Goal: Task Accomplishment & Management: Use online tool/utility

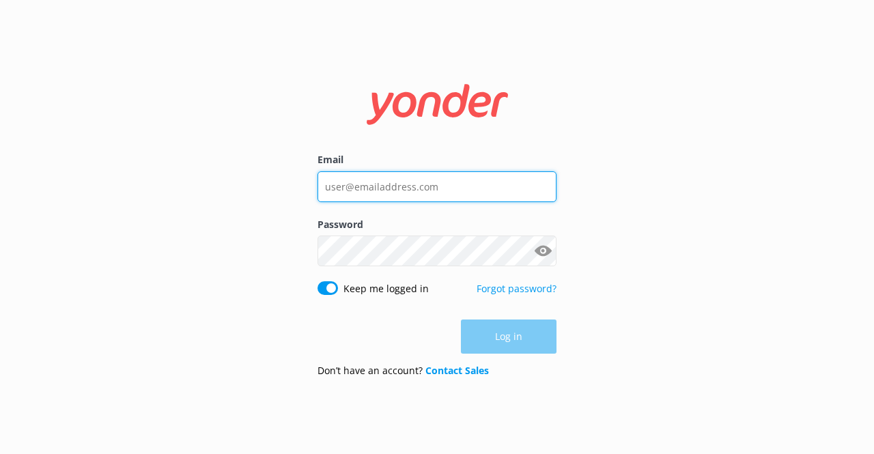
type input "[EMAIL_ADDRESS][DOMAIN_NAME]"
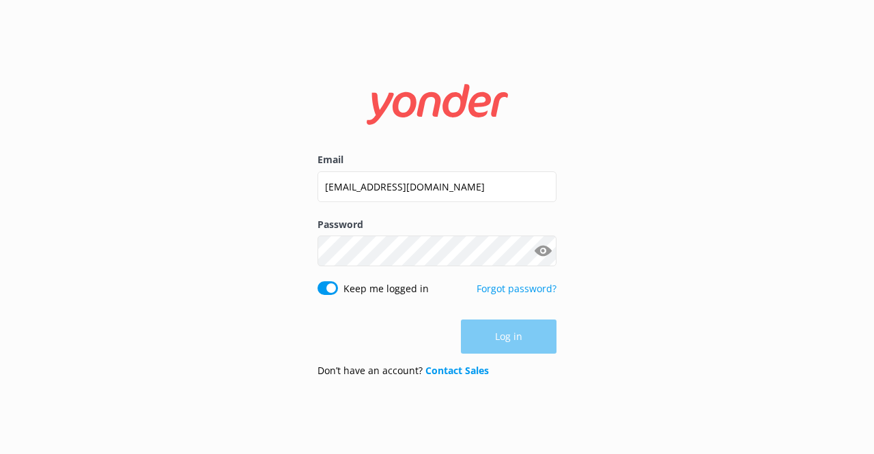
click at [507, 344] on div "Log in" at bounding box center [437, 337] width 239 height 34
click at [506, 338] on button "Log in" at bounding box center [509, 337] width 96 height 34
